Goal: Information Seeking & Learning: Learn about a topic

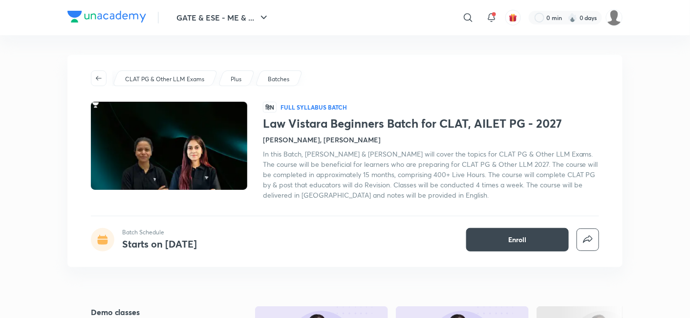
click at [314, 193] on span "In this Batch, [PERSON_NAME] & [PERSON_NAME] will cover the topics for CLAT PG …" at bounding box center [430, 174] width 335 height 50
click at [314, 193] on span "In this Batch, Manjari Singh & Anuja Chaturvedi will cover the topics for CLAT …" at bounding box center [430, 174] width 335 height 50
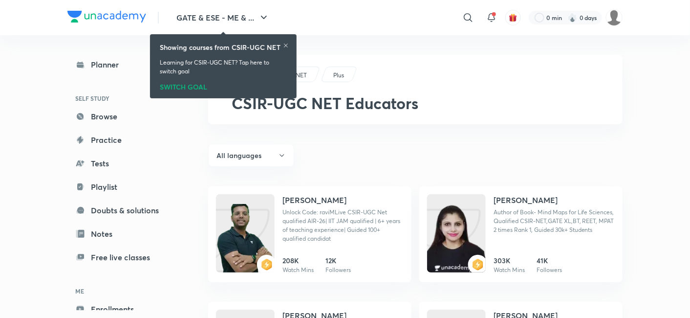
click at [282, 45] on div "Showing courses from CSIR-UGC NET" at bounding box center [223, 47] width 127 height 10
click at [284, 45] on icon at bounding box center [286, 46] width 6 height 6
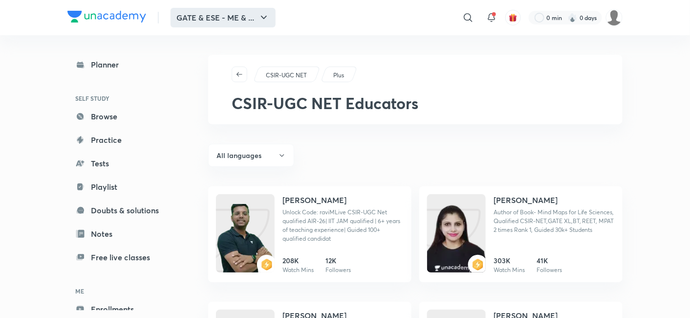
click at [199, 19] on button "GATE & ESE - ME & ..." at bounding box center [223, 18] width 105 height 20
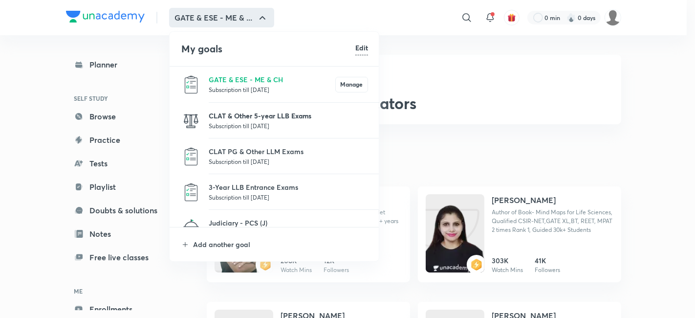
click at [209, 112] on p "CLAT & Other 5-year LLB Exams" at bounding box center [288, 115] width 159 height 10
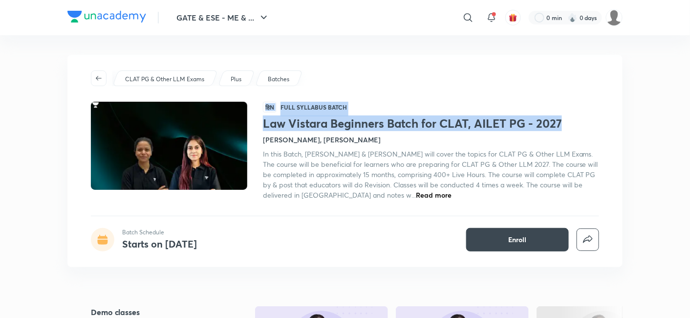
drag, startPoint x: 261, startPoint y: 121, endPoint x: 570, endPoint y: 123, distance: 308.5
click at [570, 123] on div "हिN Full Syllabus Batch Law Vistara Beginners Batch for CLAT, AILET PG - 2027 […" at bounding box center [345, 151] width 508 height 98
click at [570, 123] on h1 "Law Vistara Beginners Batch for CLAT, AILET PG - 2027" at bounding box center [431, 123] width 336 height 14
drag, startPoint x: 575, startPoint y: 121, endPoint x: 264, endPoint y: 125, distance: 311.4
click at [264, 125] on h1 "Law Vistara Beginners Batch for CLAT, AILET PG - 2027" at bounding box center [431, 123] width 336 height 14
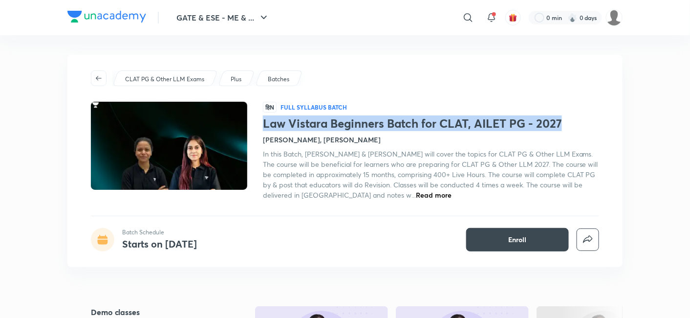
click at [381, 129] on h1 "Law Vistara Beginners Batch for CLAT, AILET PG - 2027" at bounding box center [431, 123] width 336 height 14
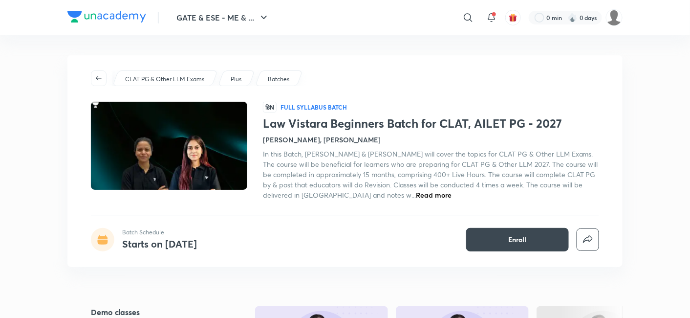
drag, startPoint x: 260, startPoint y: 125, endPoint x: 542, endPoint y: 131, distance: 282.6
click at [542, 131] on div "हिN Full Syllabus Batch Law Vistara Beginners Batch for CLAT, AILET PG - 2027 M…" at bounding box center [345, 151] width 508 height 98
click at [557, 128] on h1 "Law Vistara Beginners Batch for CLAT, AILET PG - 2027" at bounding box center [431, 123] width 336 height 14
drag, startPoint x: 262, startPoint y: 121, endPoint x: 531, endPoint y: 136, distance: 269.3
click at [531, 136] on div "हिN Full Syllabus Batch Law Vistara Beginners Batch for CLAT, AILET PG - 2027 M…" at bounding box center [345, 151] width 508 height 98
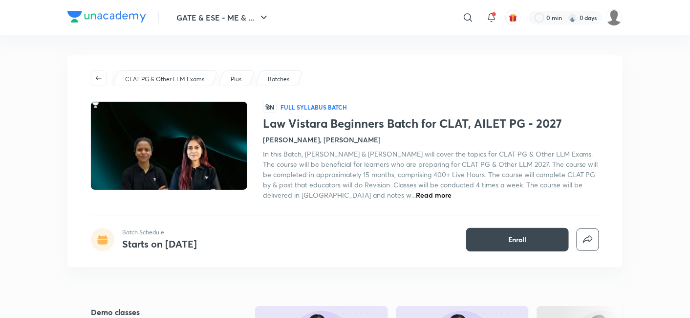
click at [550, 130] on h1 "Law Vistara Beginners Batch for CLAT, AILET PG - 2027" at bounding box center [431, 123] width 336 height 14
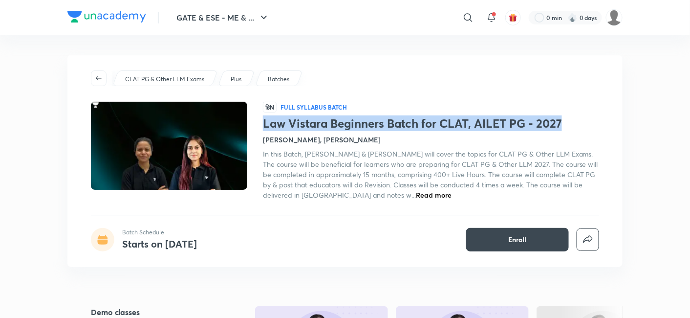
copy h1 "Law Vistara Beginners Batch for CLAT, AILET PG - 2027"
drag, startPoint x: 560, startPoint y: 124, endPoint x: 265, endPoint y: 127, distance: 294.8
click at [265, 127] on h1 "Law Vistara Beginners Batch for CLAT, AILET PG - 2027" at bounding box center [431, 123] width 336 height 14
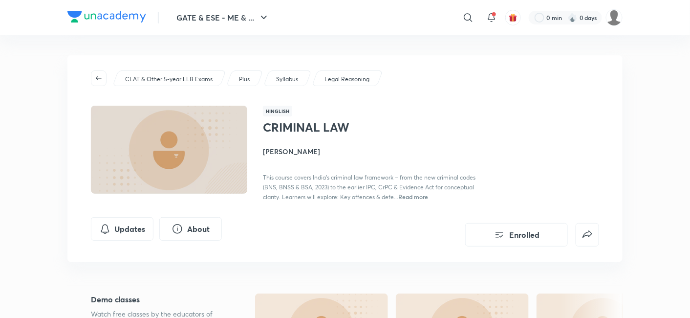
click at [301, 83] on div "Syllabus" at bounding box center [287, 78] width 48 height 16
click at [339, 80] on p "Legal Reasoning" at bounding box center [347, 79] width 45 height 9
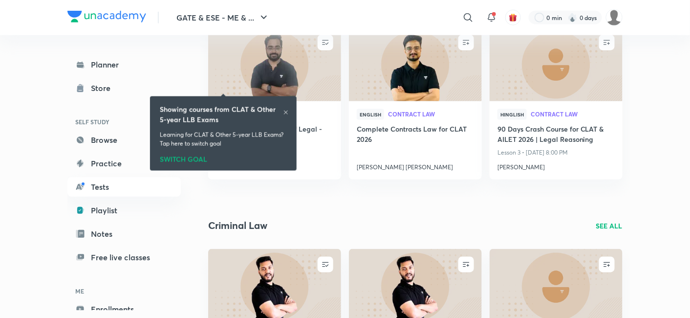
scroll to position [652, 0]
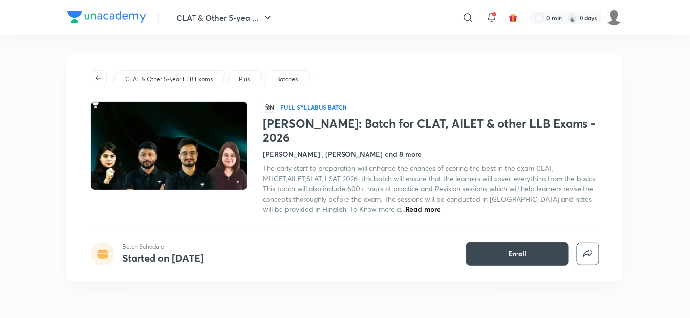
click at [416, 204] on span "Read more" at bounding box center [423, 208] width 36 height 9
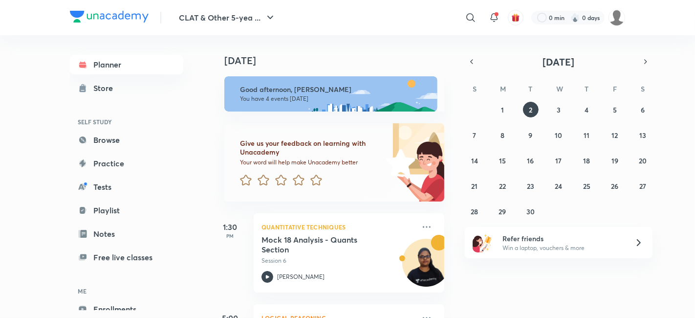
click at [619, 7] on div "​ 0 min 0 days" at bounding box center [463, 17] width 325 height 23
click at [620, 23] on img at bounding box center [617, 17] width 17 height 17
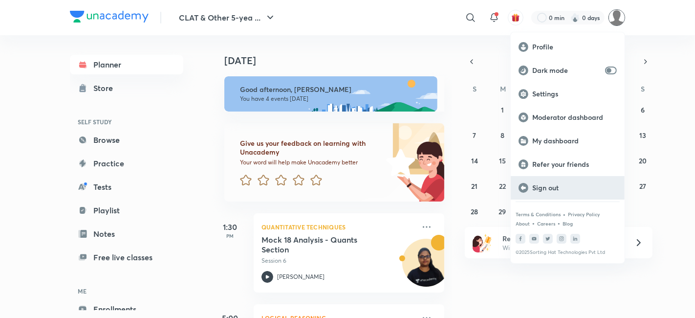
click at [591, 183] on p "Sign out" at bounding box center [574, 187] width 85 height 9
